Goal: Navigation & Orientation: Understand site structure

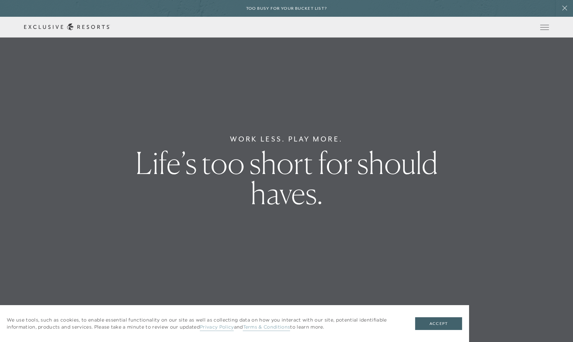
scroll to position [18, 0]
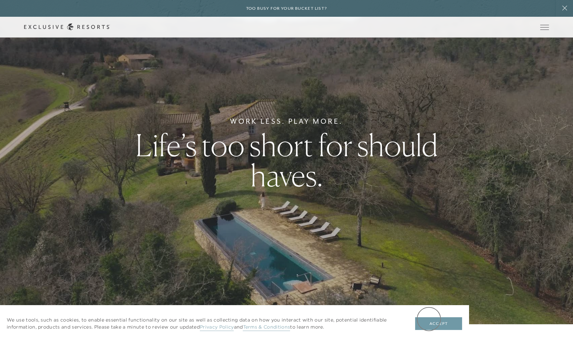
click at [429, 319] on button "Accept" at bounding box center [438, 323] width 47 height 13
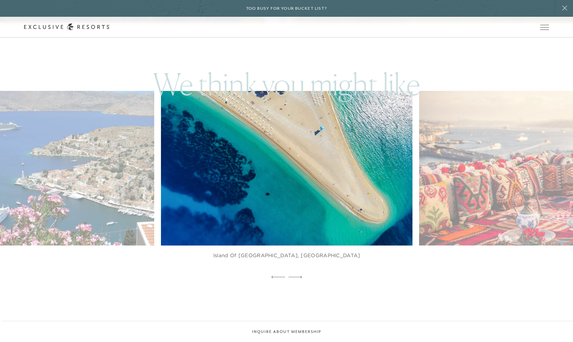
scroll to position [321, 0]
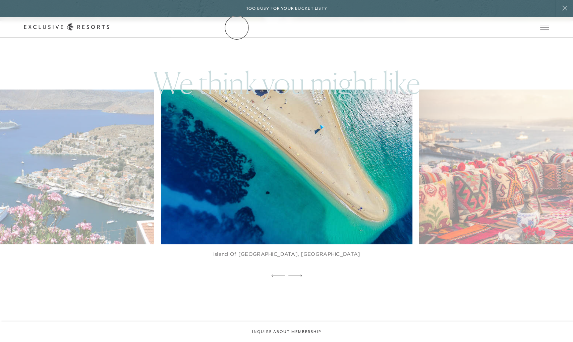
click at [0, 0] on link "The Collection" at bounding box center [0, 0] width 0 height 0
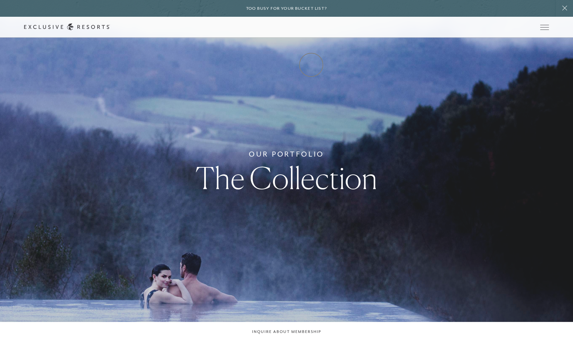
click at [0, 0] on link "Experience Collection" at bounding box center [0, 0] width 0 height 0
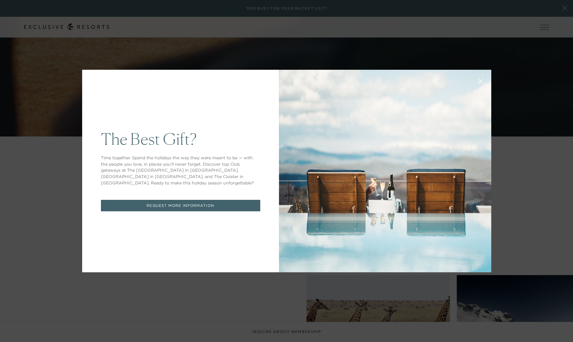
click at [481, 80] on icon at bounding box center [480, 81] width 5 height 5
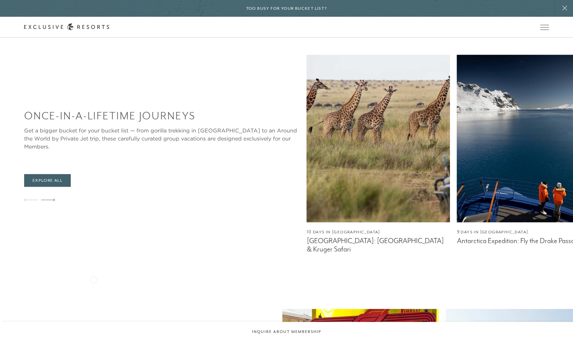
scroll to position [433, 0]
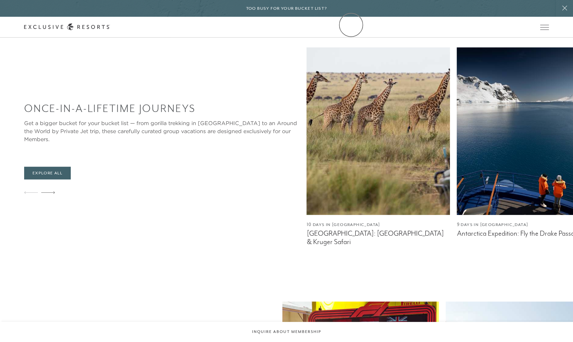
click at [0, 0] on link "Community" at bounding box center [0, 0] width 0 height 0
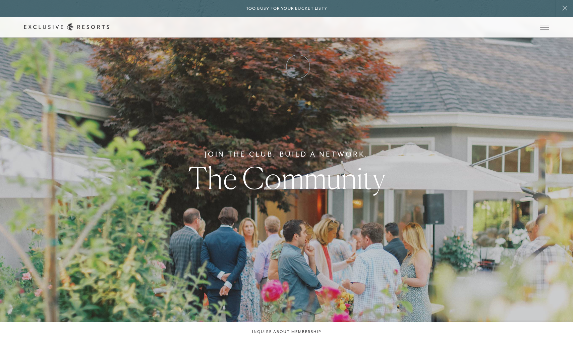
click at [0, 0] on link "Club Journal" at bounding box center [0, 0] width 0 height 0
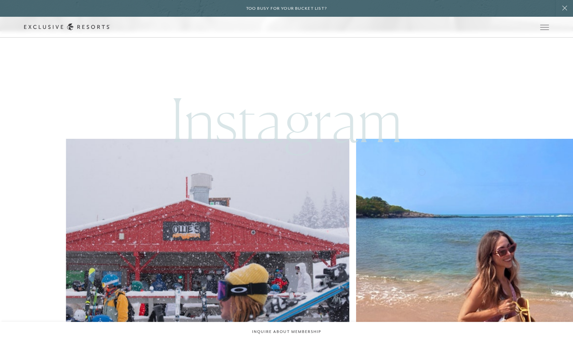
scroll to position [1434, 0]
click at [0, 0] on link "Experience Collection" at bounding box center [0, 0] width 0 height 0
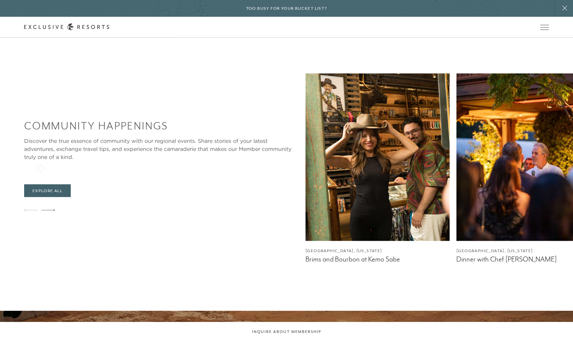
scroll to position [1352, 0]
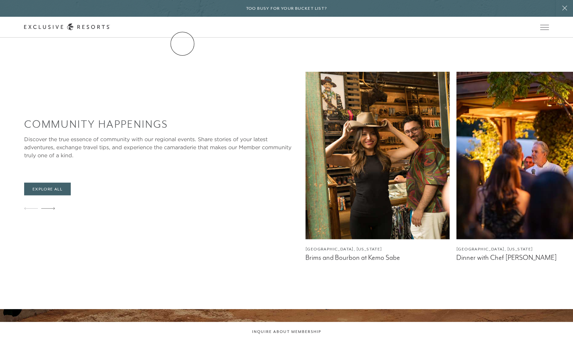
click at [0, 0] on link "Services & Standards" at bounding box center [0, 0] width 0 height 0
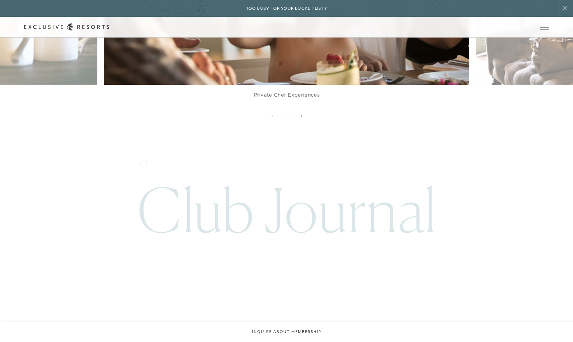
scroll to position [1911, 0]
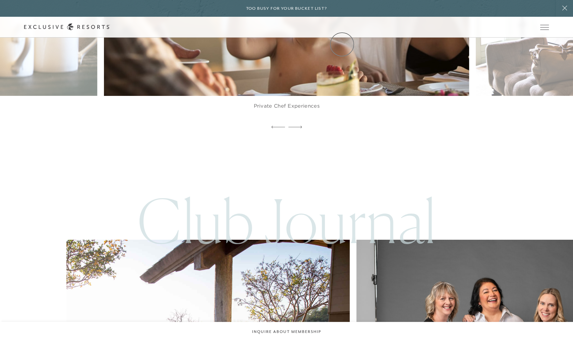
click at [0, 0] on link "Community" at bounding box center [0, 0] width 0 height 0
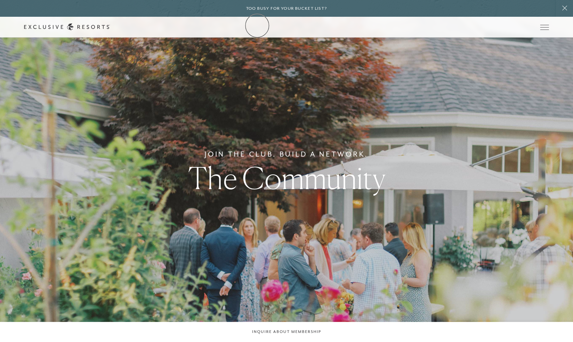
click at [110, 25] on icon at bounding box center [67, 26] width 86 height 7
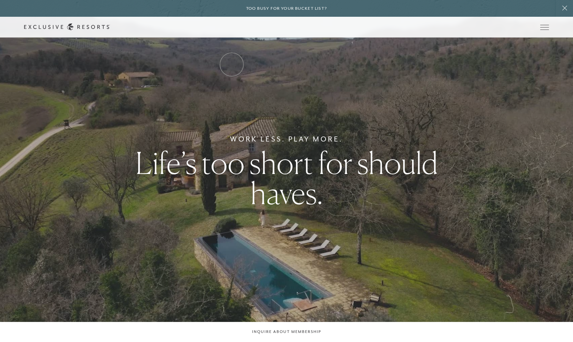
click at [0, 0] on link "Residence Collection" at bounding box center [0, 0] width 0 height 0
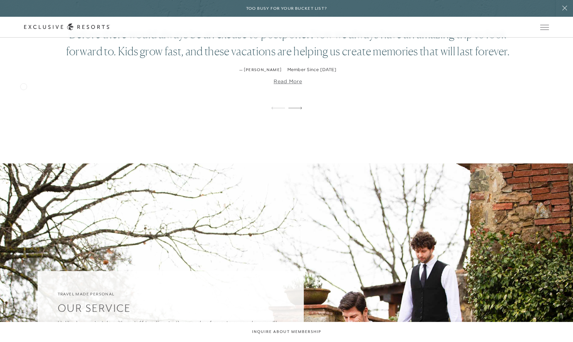
scroll to position [2742, 0]
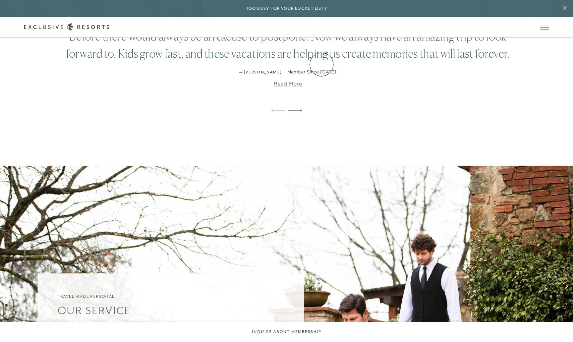
click at [0, 0] on link "Experience Collection" at bounding box center [0, 0] width 0 height 0
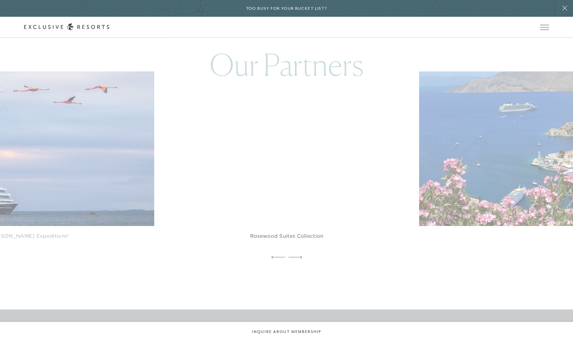
scroll to position [2004, 0]
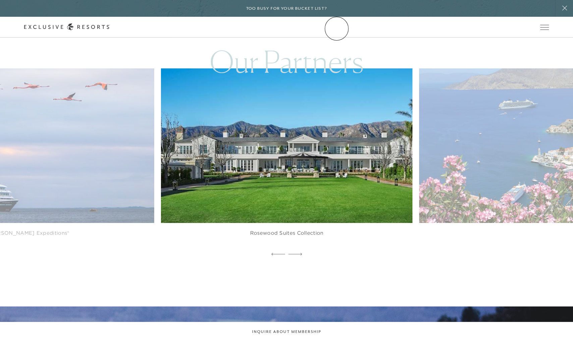
click at [0, 0] on link "Community" at bounding box center [0, 0] width 0 height 0
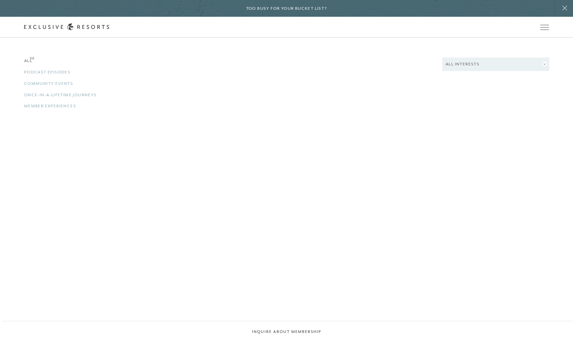
scroll to position [1573, 0]
